Goal: Information Seeking & Learning: Find specific page/section

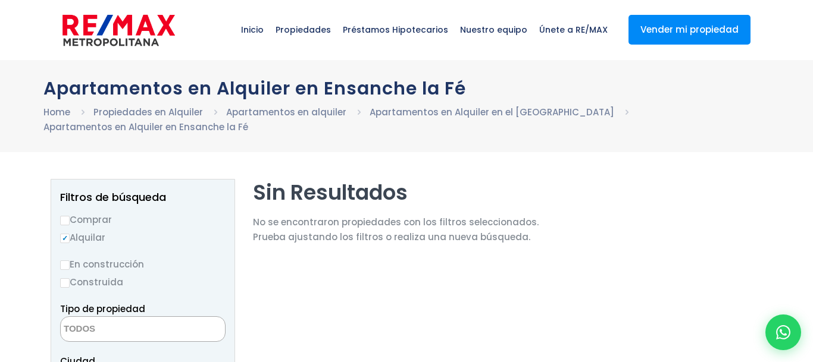
select select
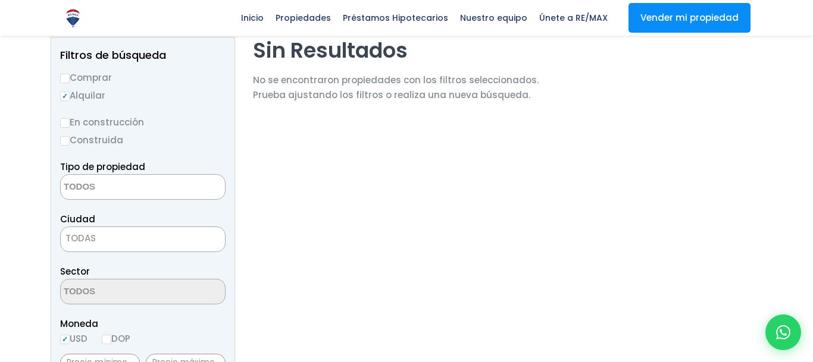
scroll to position [143, 0]
click at [0, 0] on b at bounding box center [0, 0] width 0 height 0
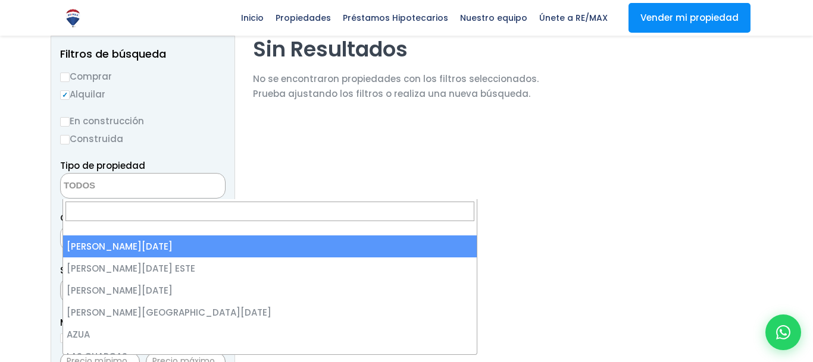
select select "1"
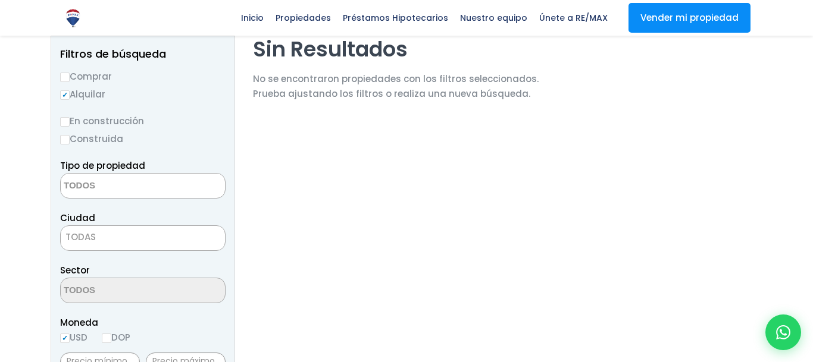
click at [0, 0] on textarea "Search" at bounding box center [0, 0] width 0 height 0
select select "98"
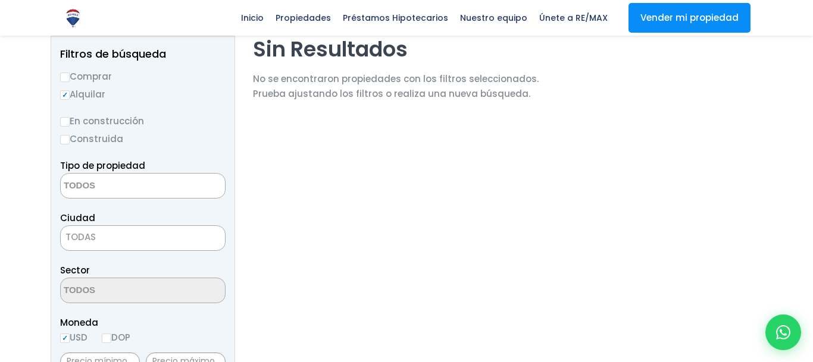
click at [0, 0] on label "Alquilar" at bounding box center [0, 0] width 0 height 0
click at [0, 0] on input "Alquilar" at bounding box center [0, 0] width 0 height 0
radio input "true"
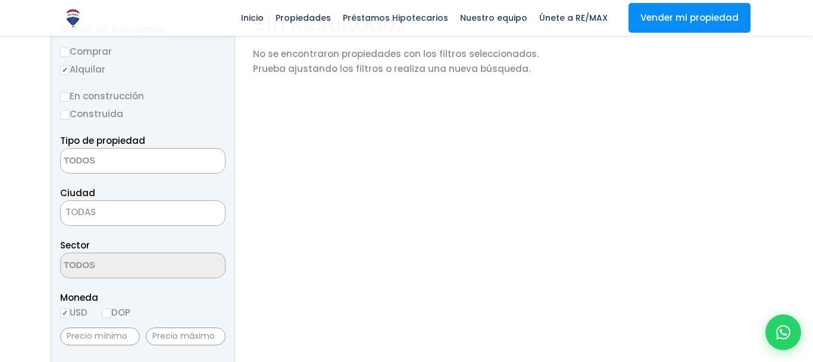
scroll to position [139, 0]
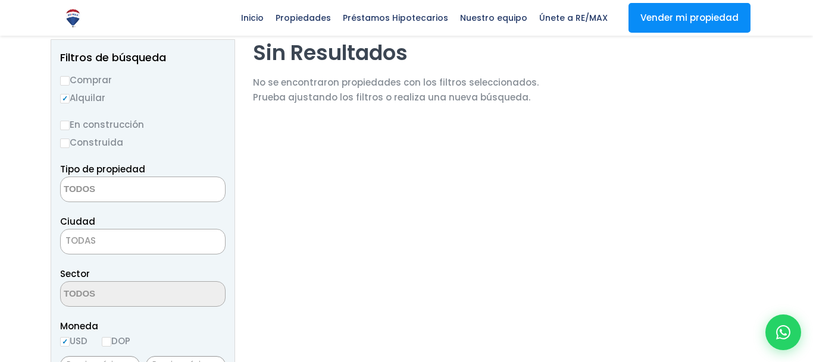
click at [0, 0] on span at bounding box center [0, 0] width 0 height 0
click at [0, 0] on li "ARROYO HONDO" at bounding box center [0, 0] width 0 height 0
select select
click at [0, 0] on button "Buscar" at bounding box center [0, 0] width 0 height 0
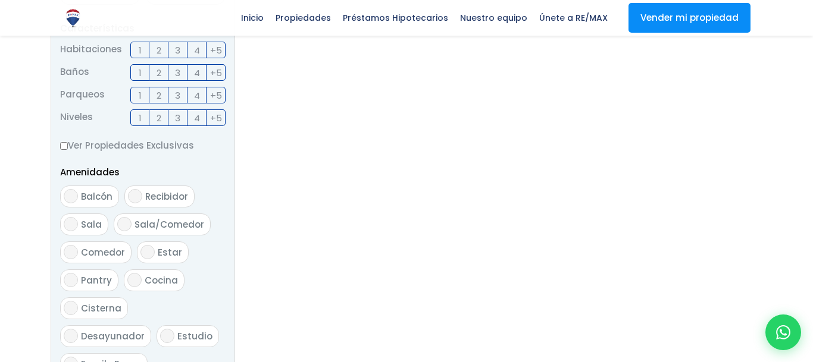
scroll to position [528, 0]
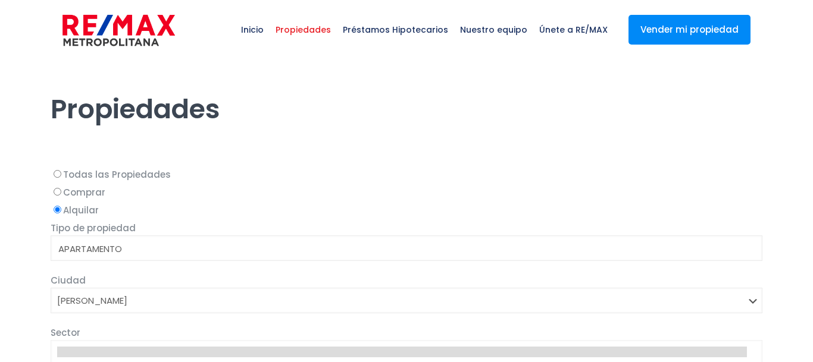
select select
select select "1"
select select
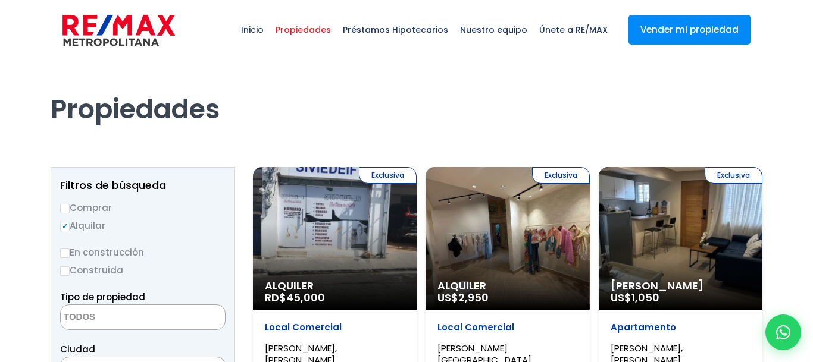
drag, startPoint x: 812, startPoint y: 23, endPoint x: 812, endPoint y: 52, distance: 29.2
click at [812, 52] on html "X Inicio Propiedades Préstamos Hipotecarios Calculadora de préstamos Nuestro eq…" at bounding box center [406, 181] width 813 height 362
click at [0, 0] on label "Alquilar" at bounding box center [0, 0] width 0 height 0
click at [0, 0] on input "Alquilar" at bounding box center [0, 0] width 0 height 0
click at [0, 0] on textarea "Search" at bounding box center [0, 0] width 0 height 0
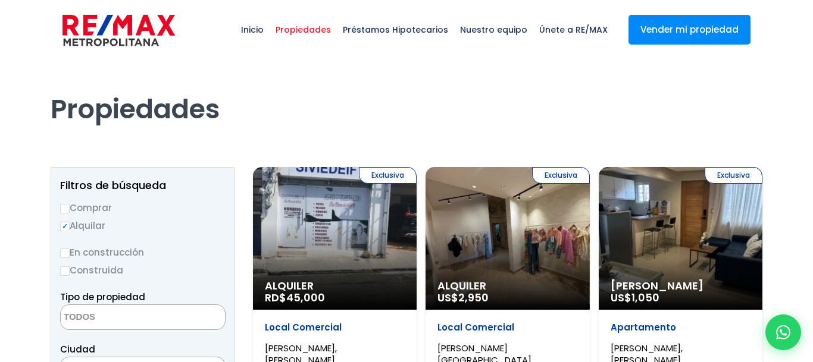
click at [0, 0] on li "APARTAMENTO" at bounding box center [0, 0] width 0 height 0
select select "apartment"
click at [711, 137] on div "Propiedades" at bounding box center [406, 109] width 726 height 98
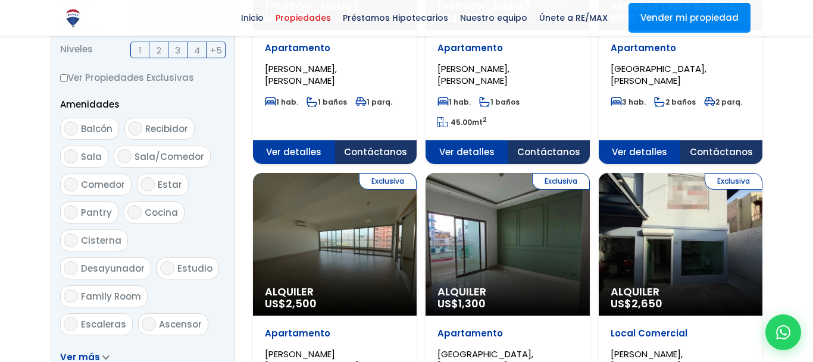
scroll to position [549, 0]
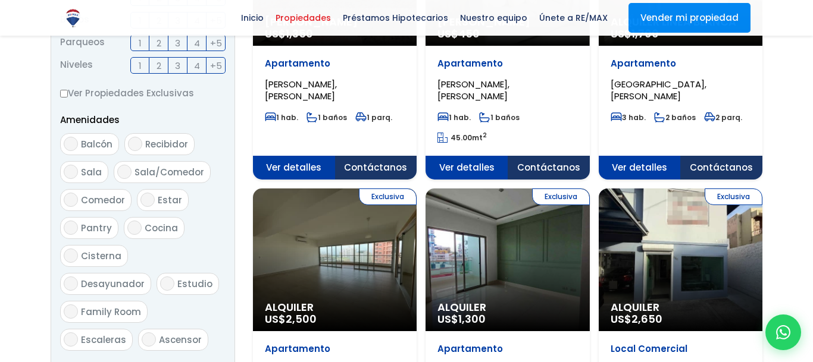
radio input "true"
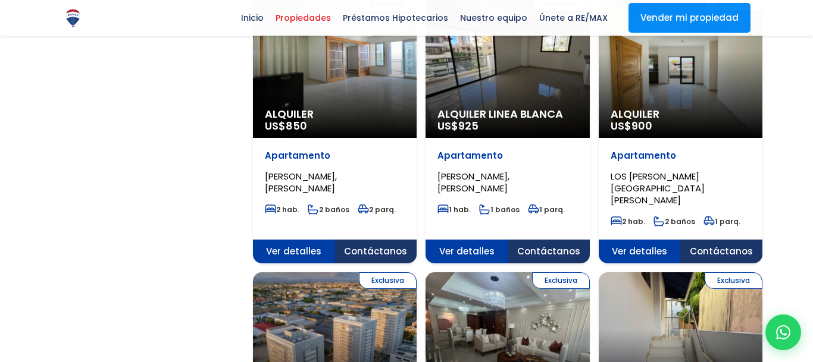
scroll to position [1043, 0]
